Goal: Transaction & Acquisition: Obtain resource

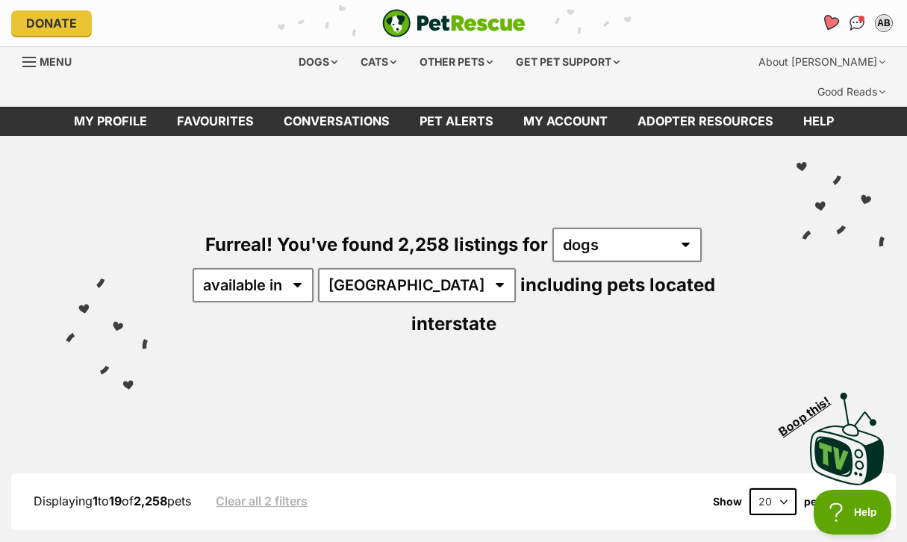
click at [829, 25] on icon "Favourites" at bounding box center [830, 22] width 18 height 17
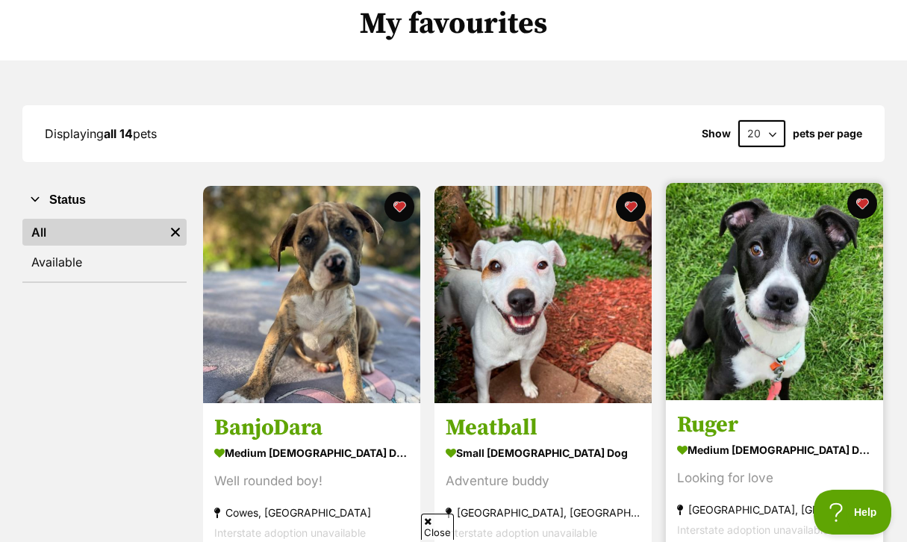
click at [723, 411] on h3 "Ruger" at bounding box center [774, 425] width 195 height 28
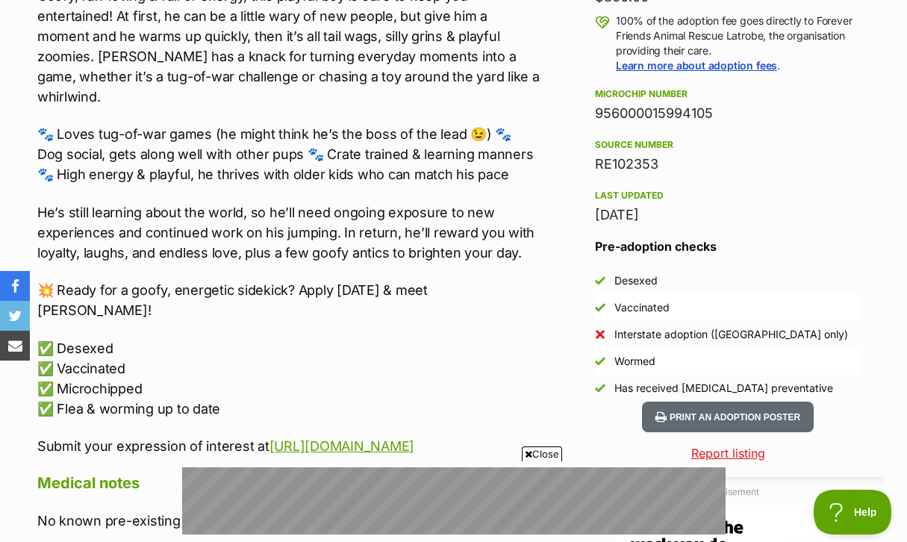
scroll to position [1269, 0]
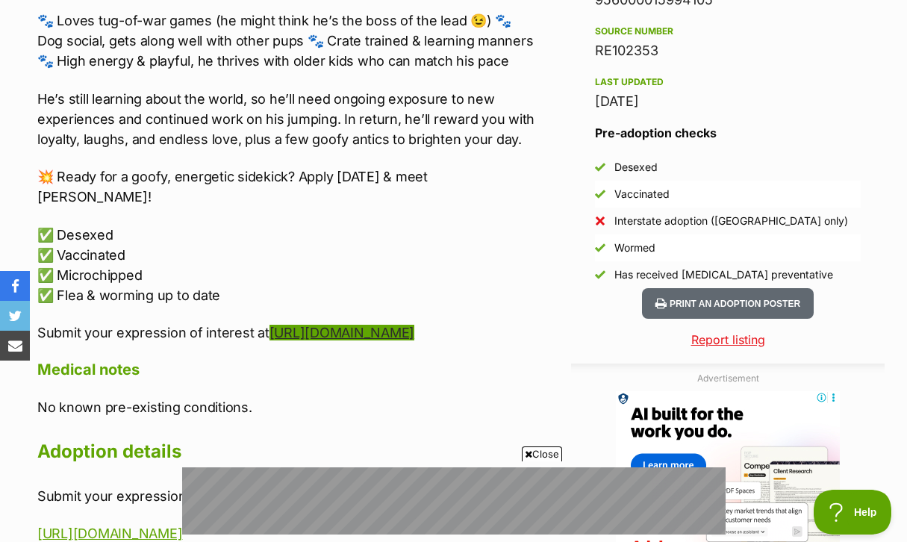
click at [269, 325] on link "[URL][DOMAIN_NAME]" at bounding box center [341, 333] width 145 height 16
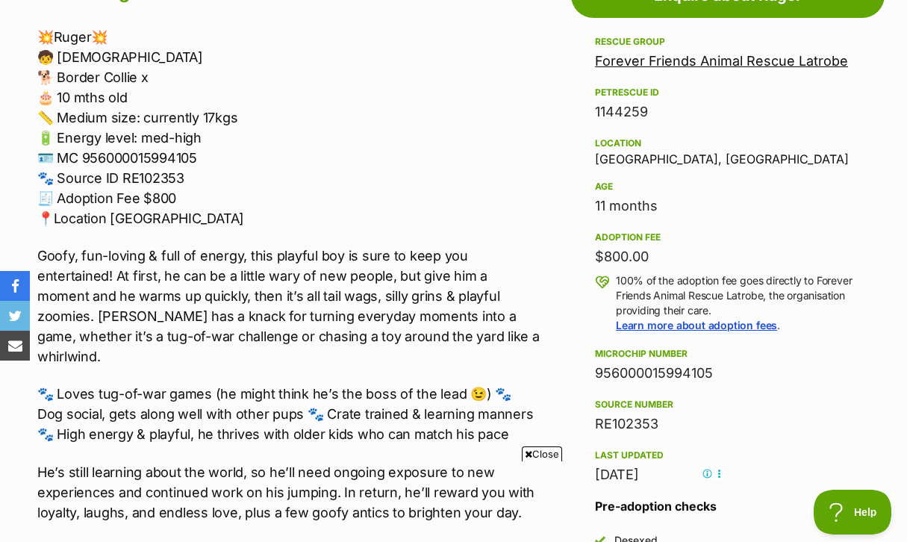
scroll to position [0, 0]
click at [191, 149] on p "💥Ruger💥 🧒 [DEMOGRAPHIC_DATA] 🐕 Border Collie x 🎂 10 mths old 📏 Medium size: cur…" at bounding box center [288, 128] width 502 height 202
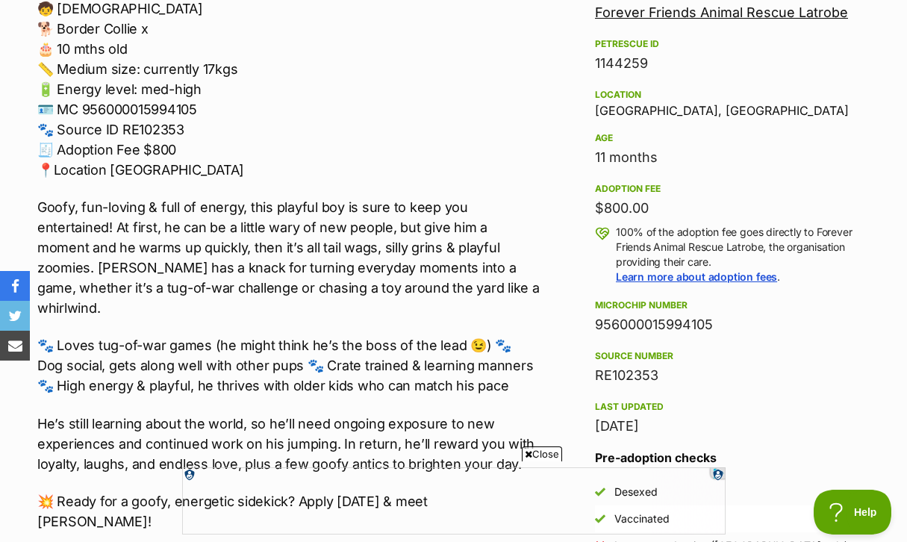
scroll to position [970, 0]
